Goal: Transaction & Acquisition: Obtain resource

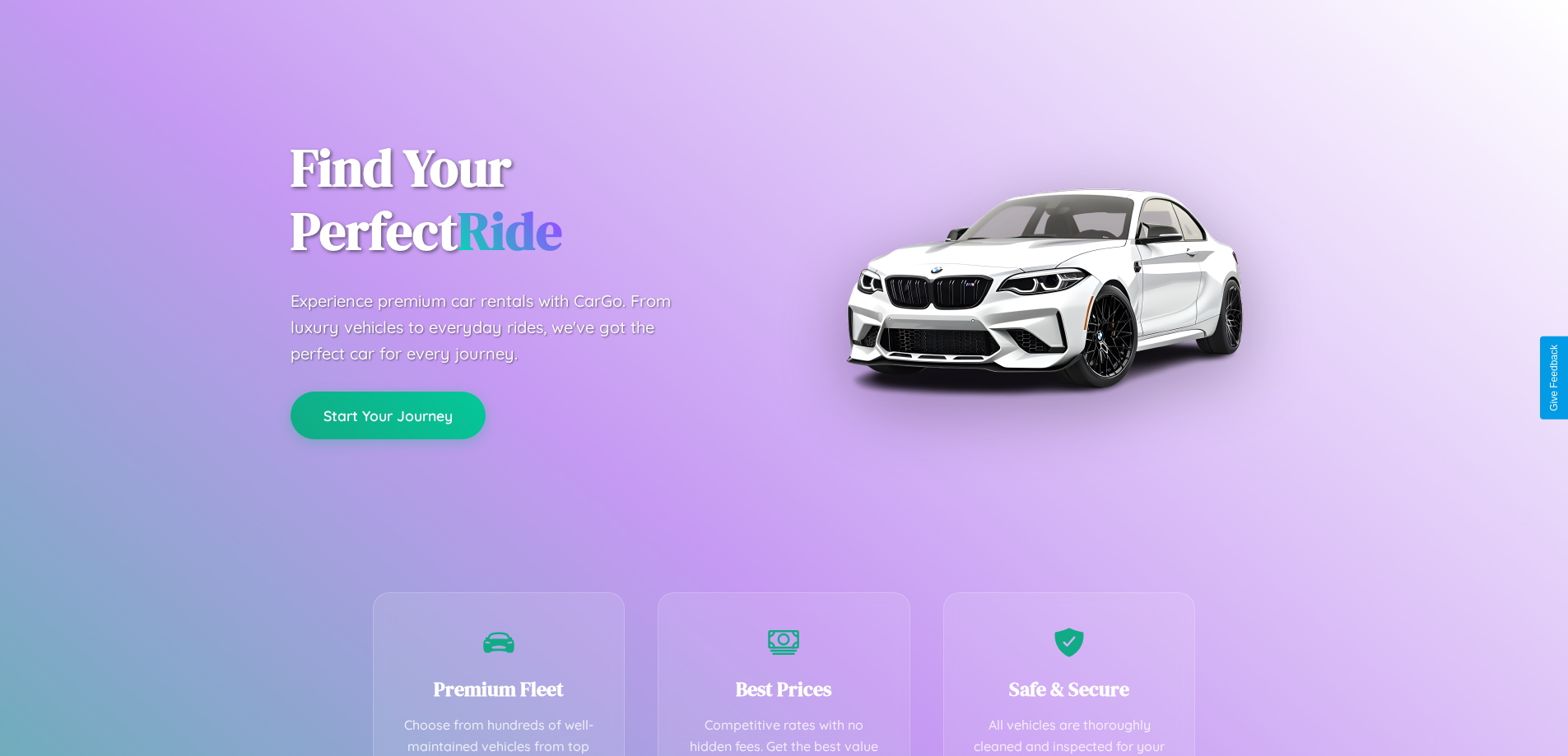
scroll to position [480, 0]
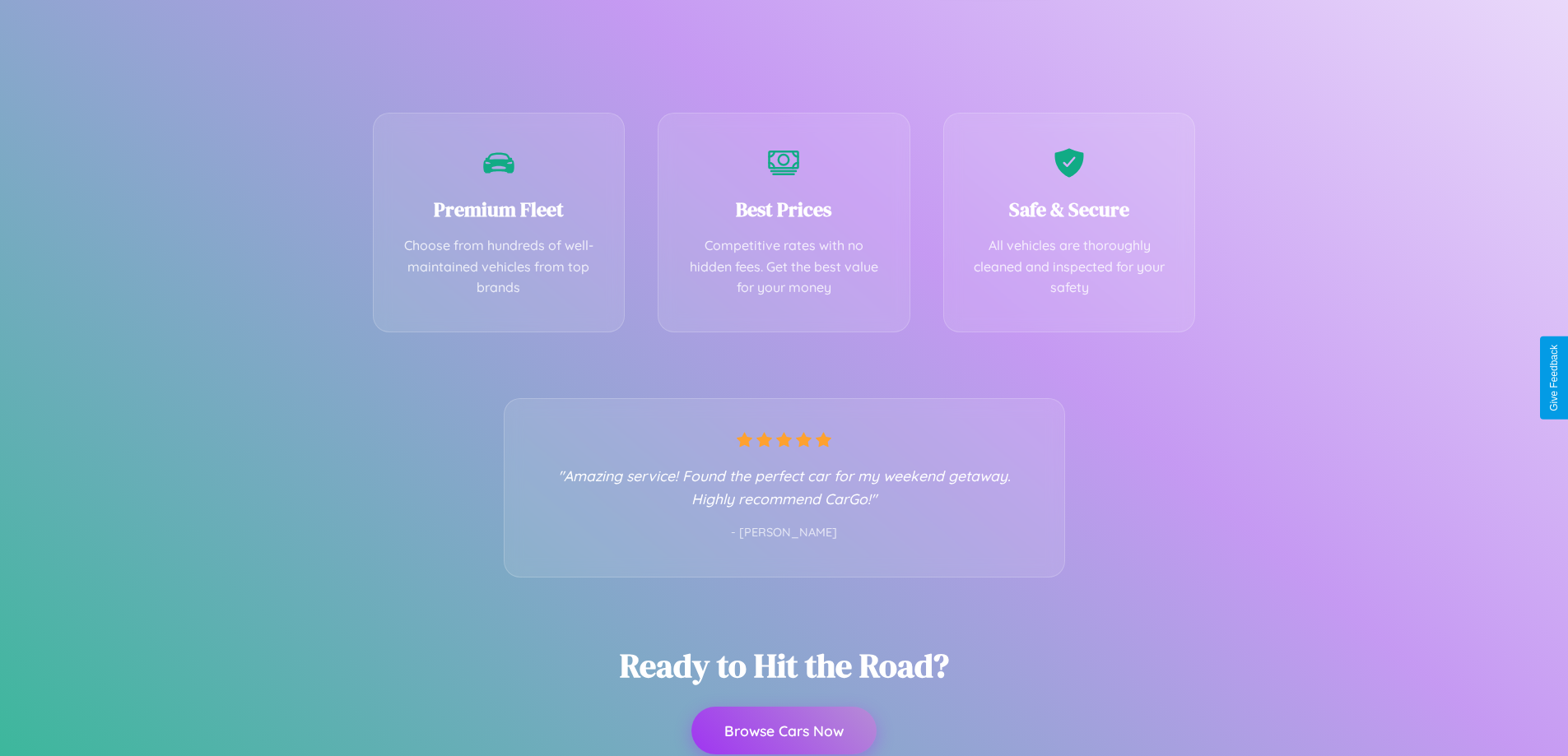
click at [783, 731] on button "Browse Cars Now" at bounding box center [784, 731] width 185 height 48
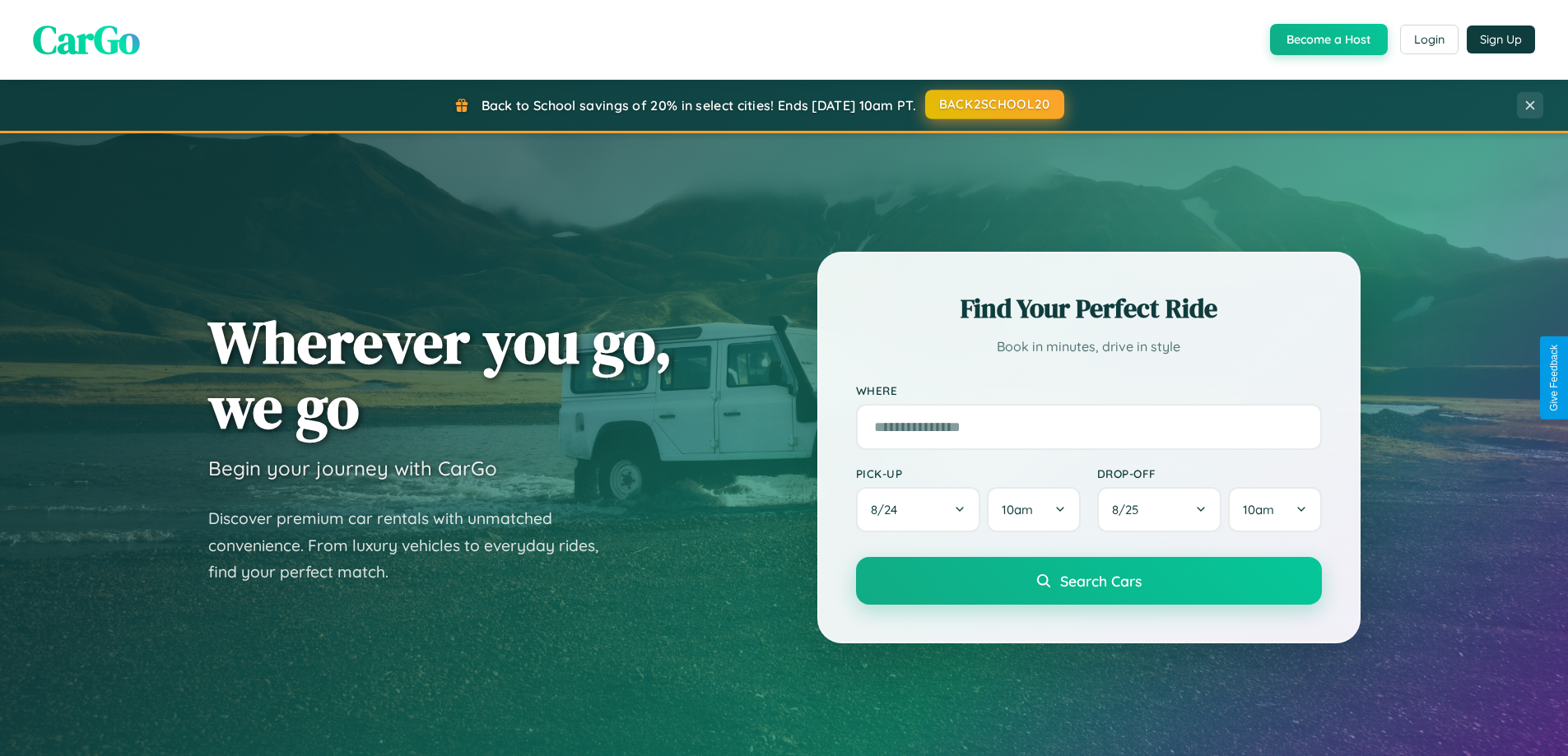
click at [994, 106] on button "BACK2SCHOOL20" at bounding box center [994, 105] width 139 height 30
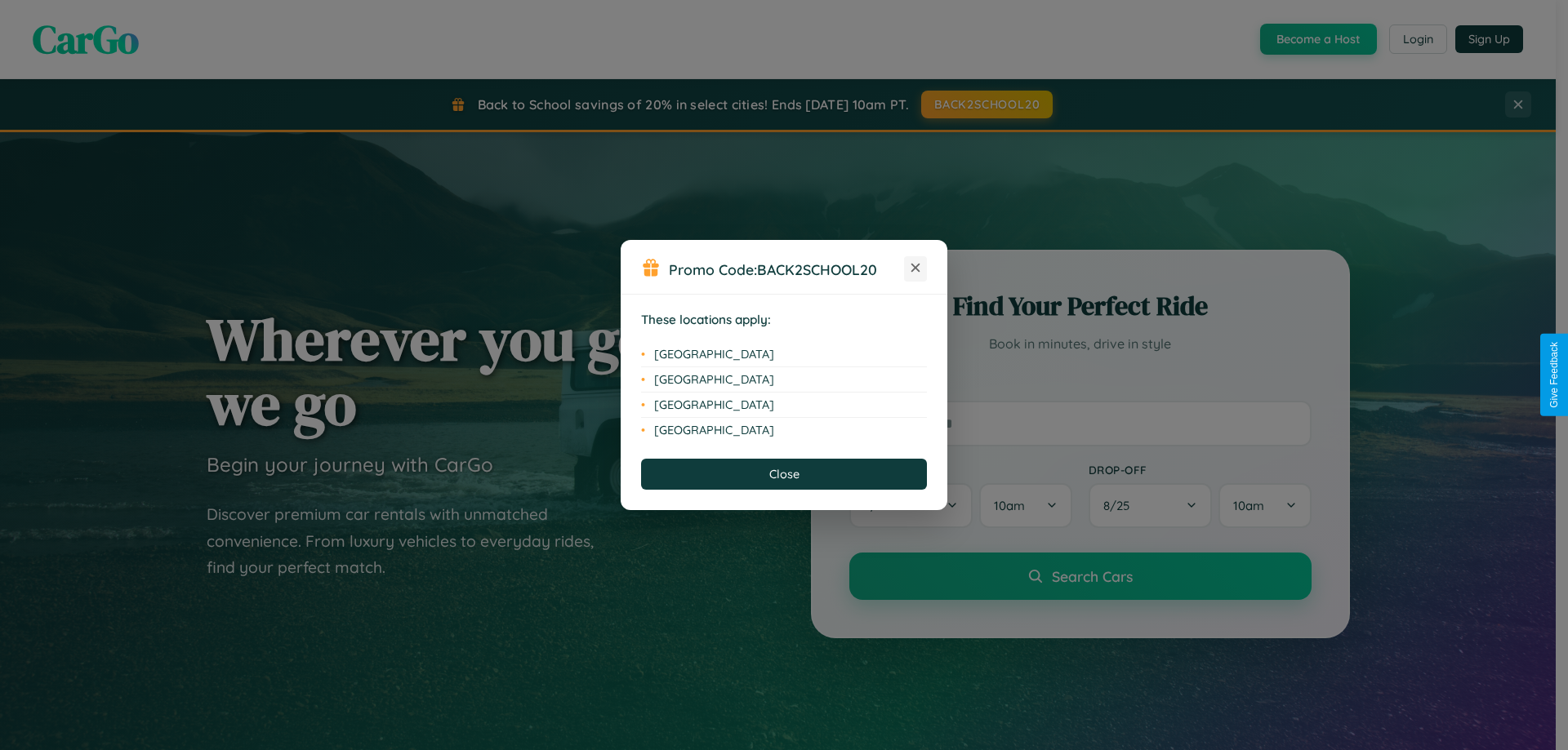
click at [915, 269] on icon at bounding box center [915, 268] width 9 height 9
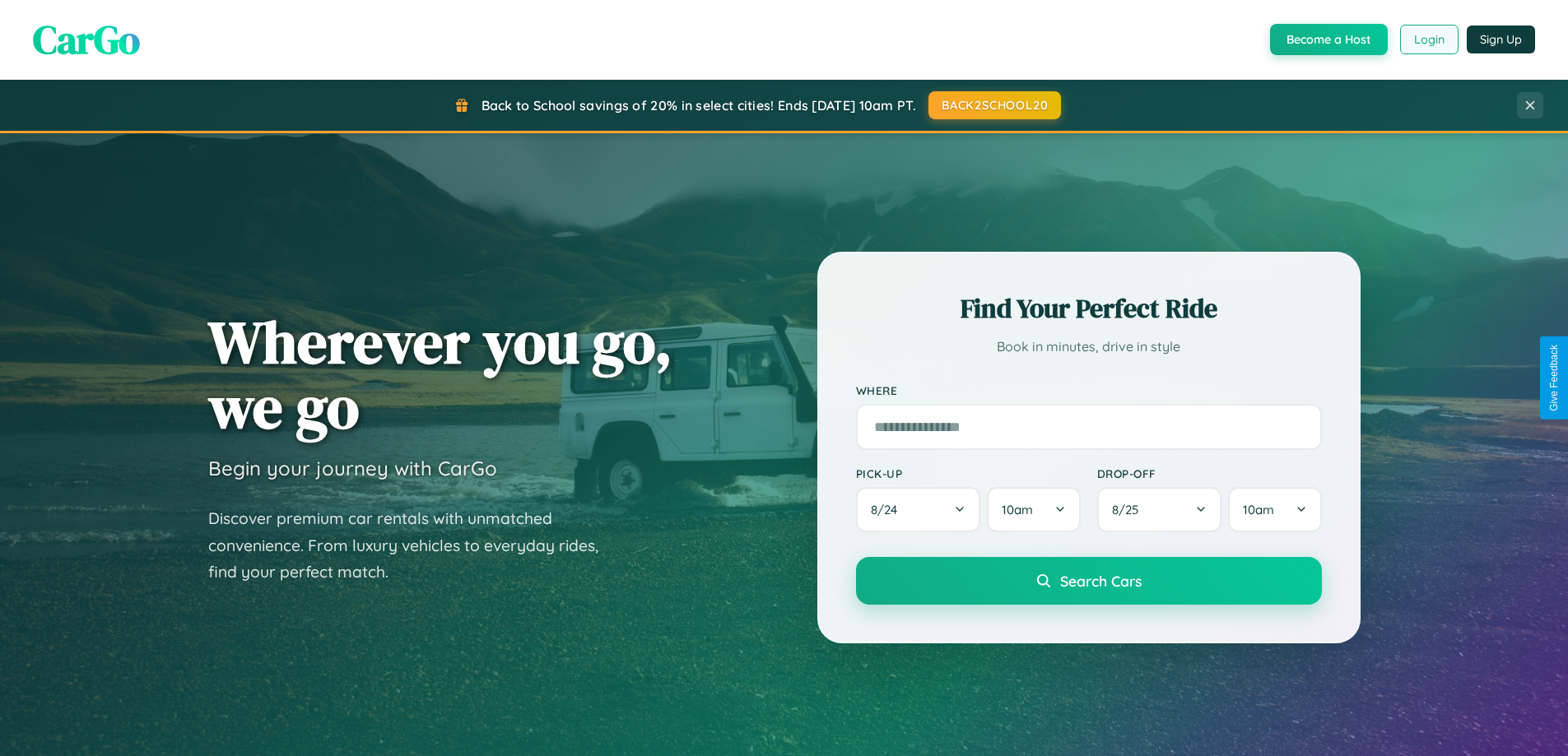
click at [1428, 40] on button "Login" at bounding box center [1429, 40] width 59 height 30
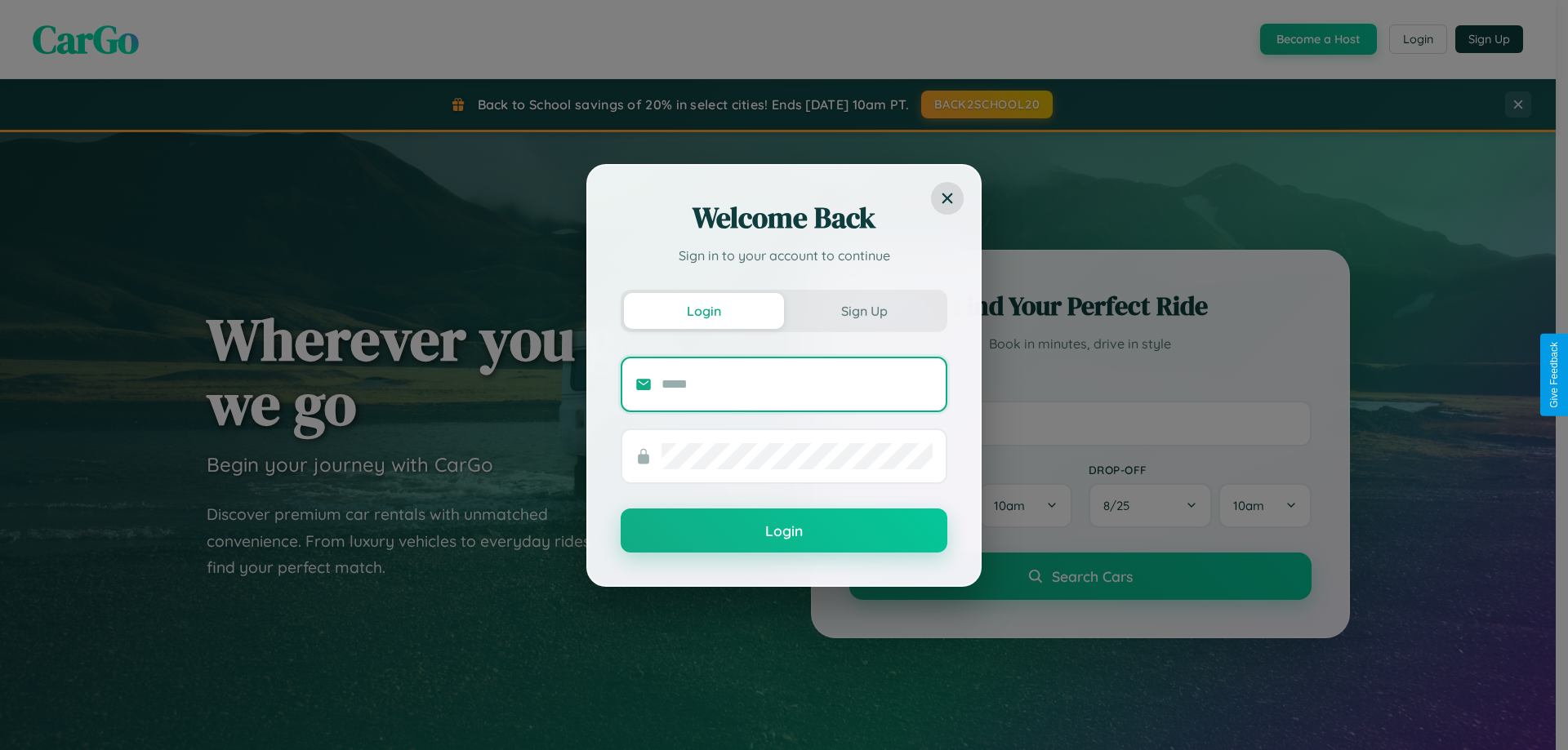
click at [797, 384] on input "text" at bounding box center [797, 385] width 271 height 26
type input "**********"
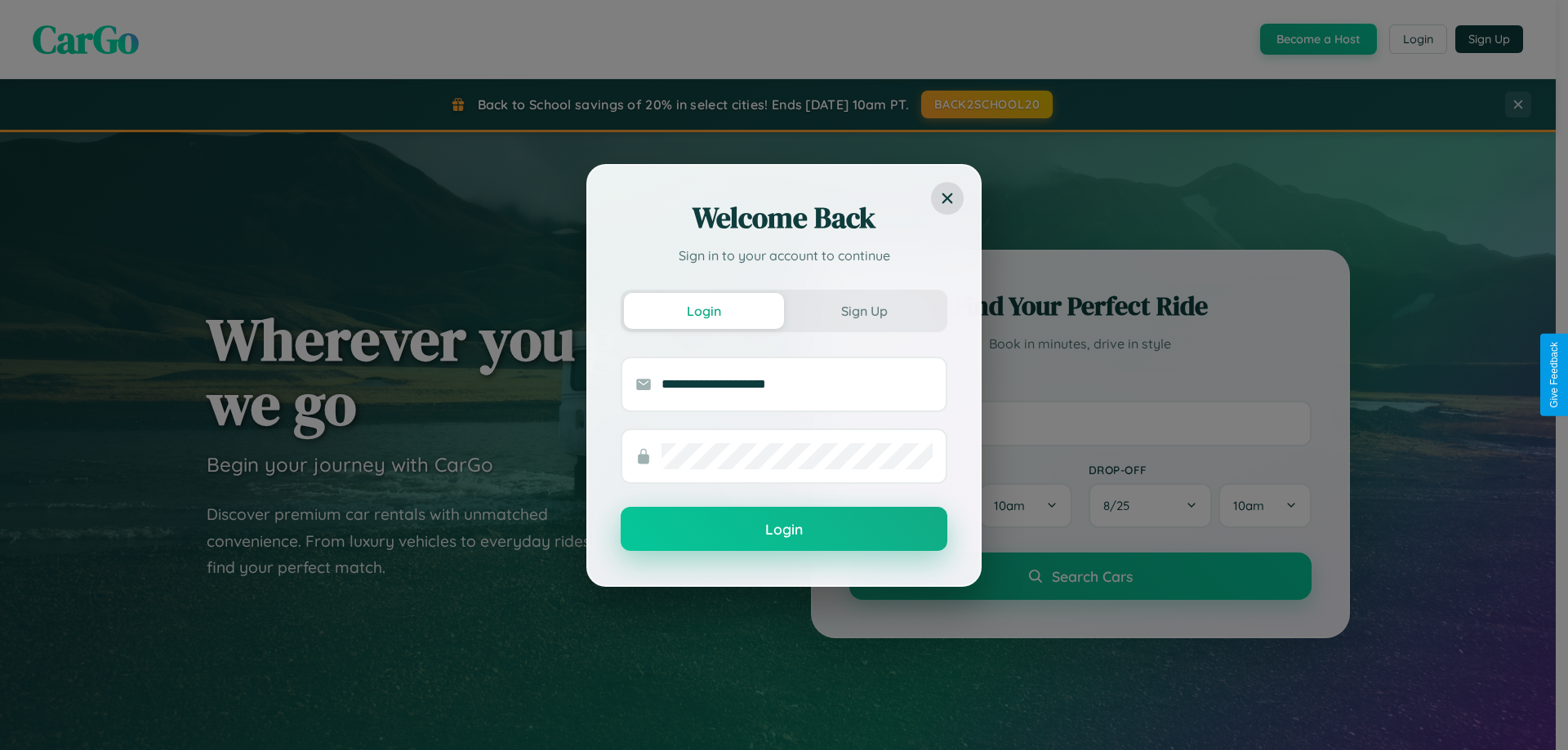
click at [784, 530] on button "Login" at bounding box center [784, 529] width 327 height 44
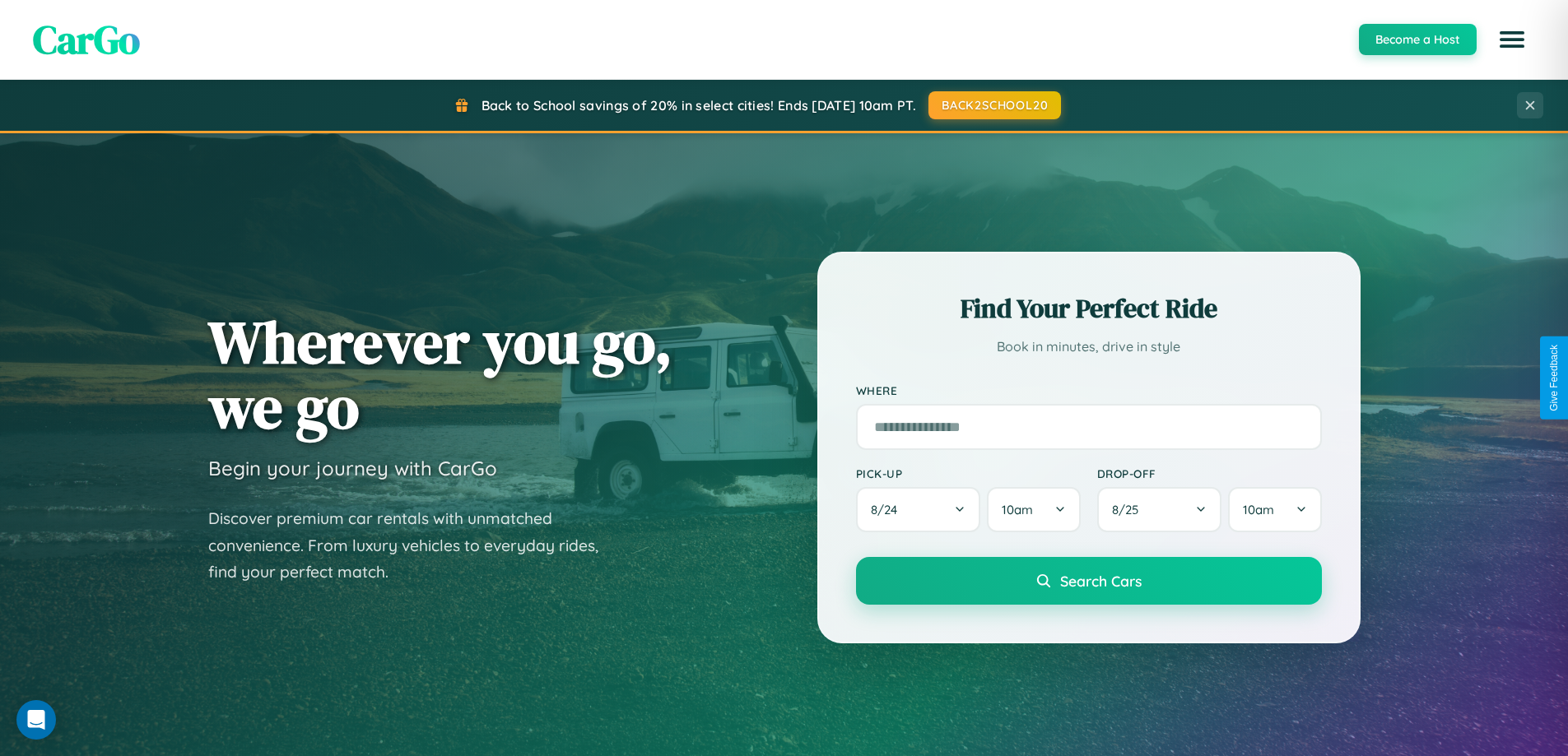
scroll to position [49, 0]
